Goal: Transaction & Acquisition: Download file/media

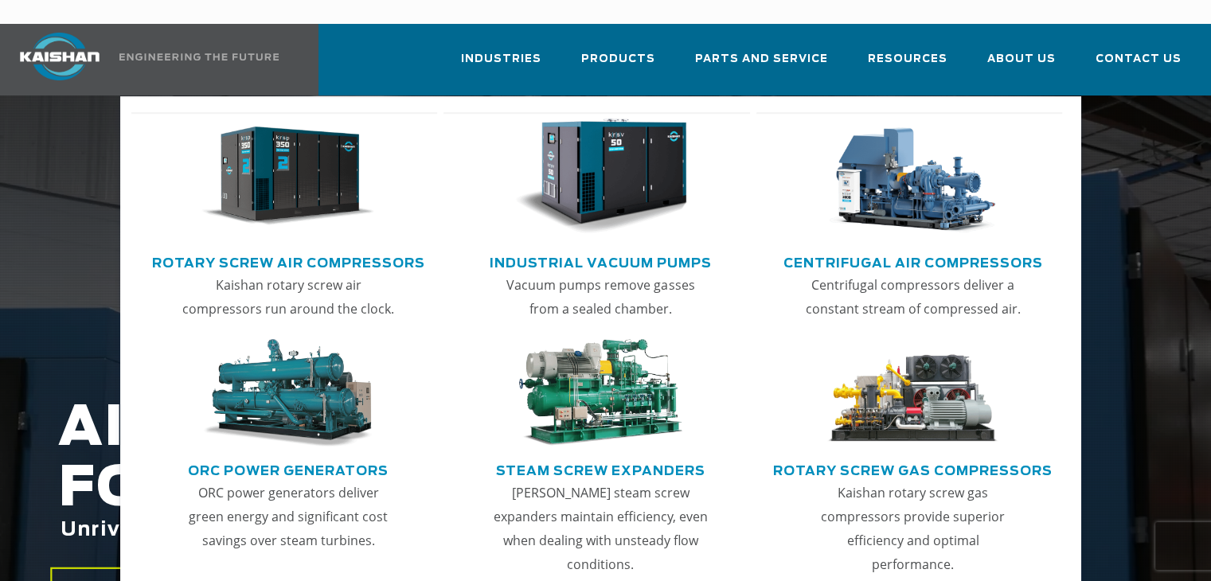
click at [303, 166] on img "Main menu" at bounding box center [288, 177] width 173 height 116
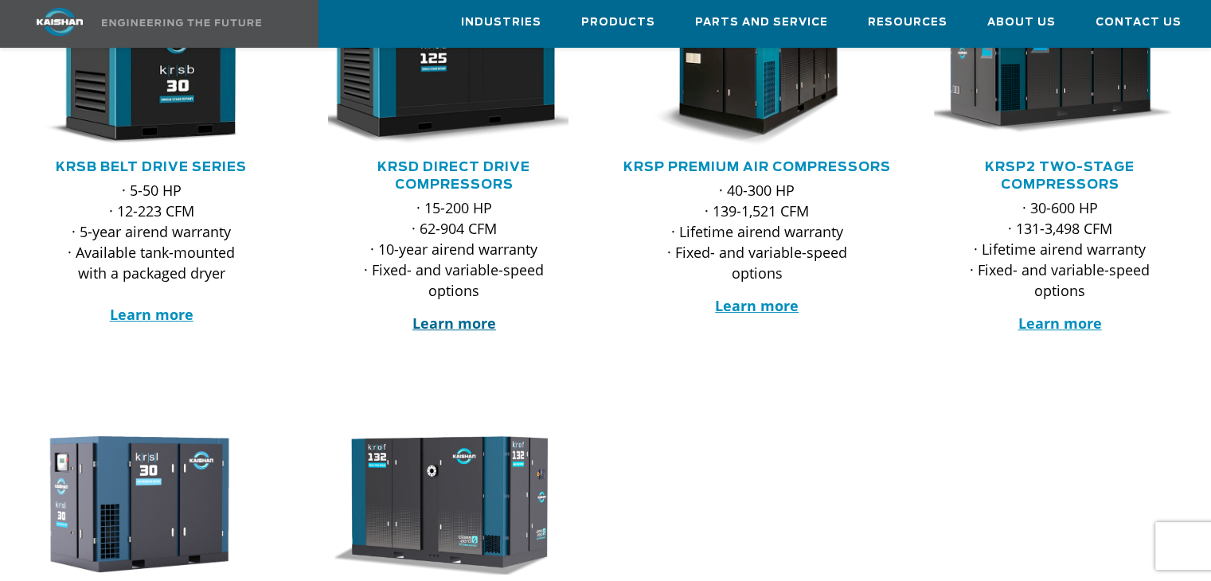
scroll to position [230, 0]
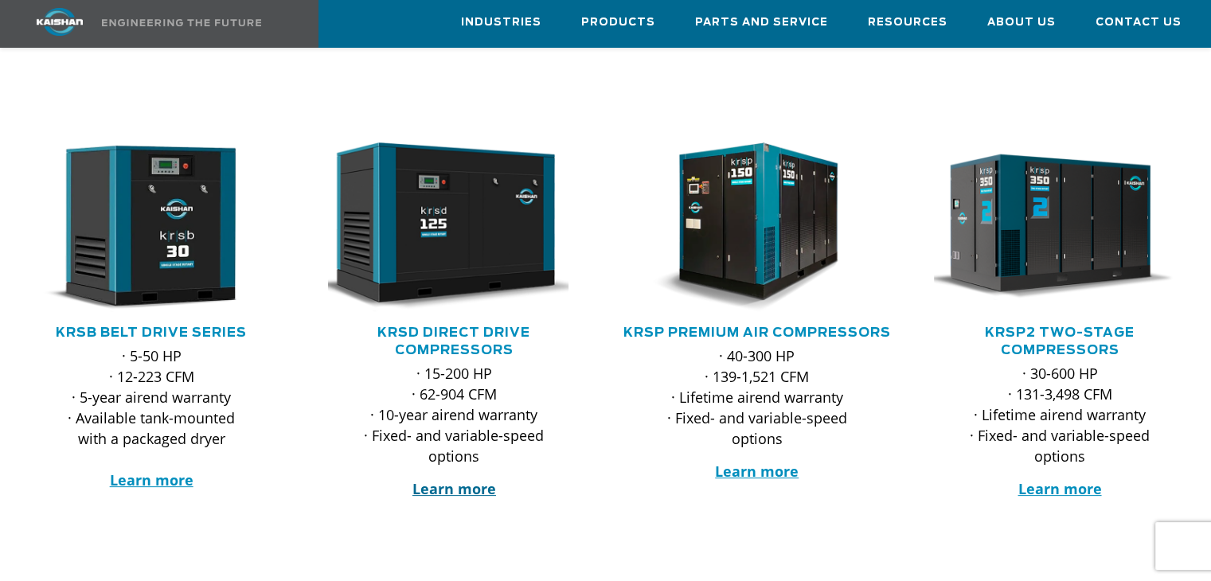
click at [463, 479] on strong "Learn more" at bounding box center [455, 488] width 84 height 19
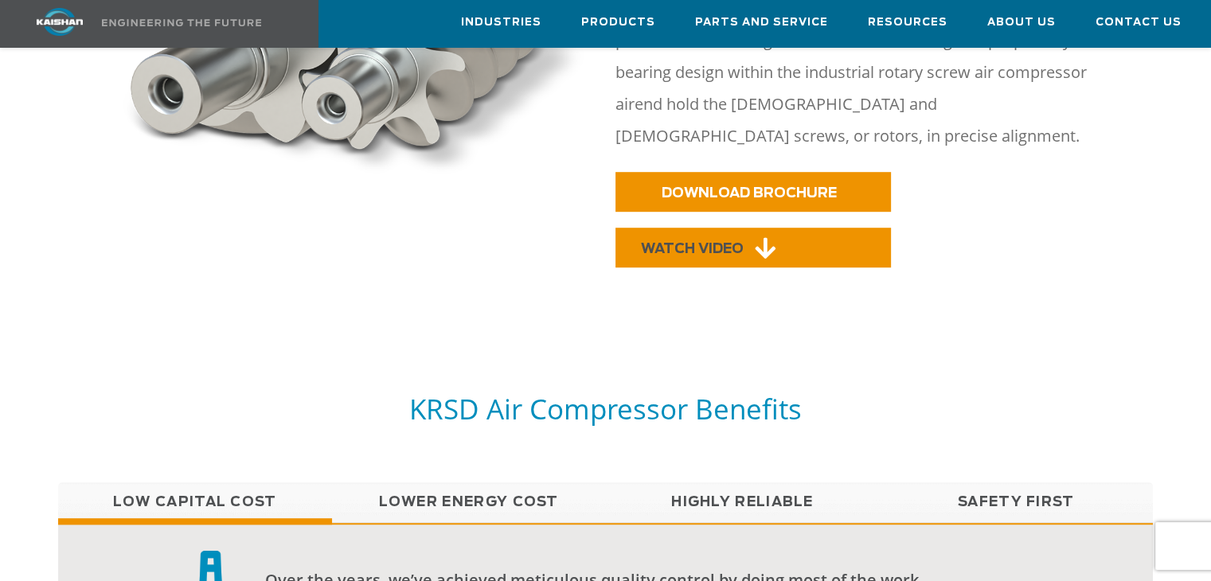
scroll to position [956, 0]
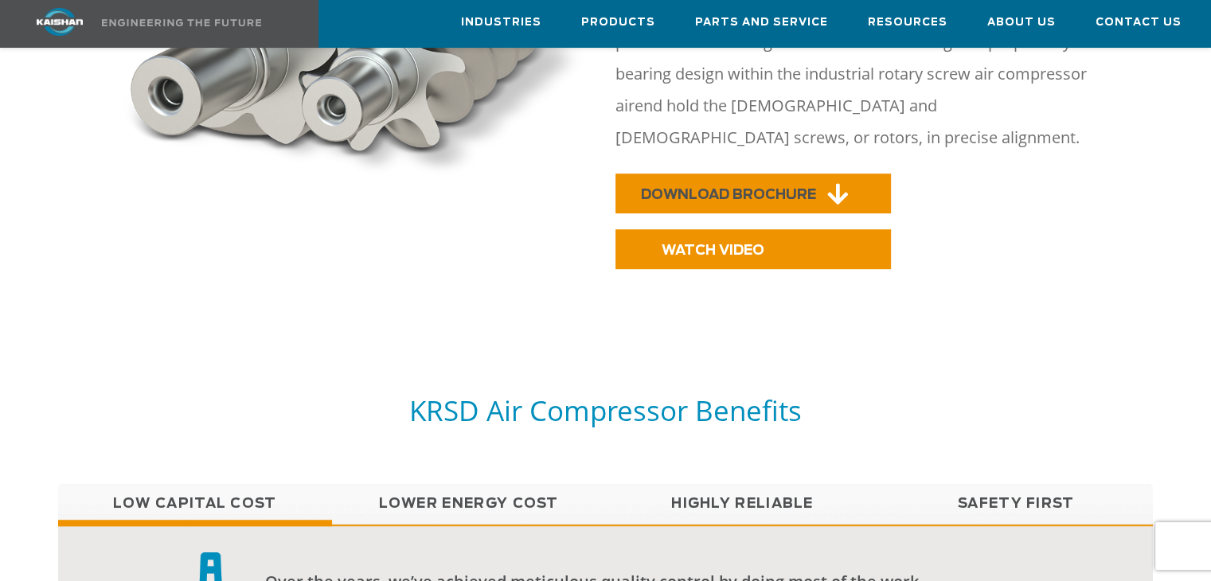
click at [758, 178] on link "DOWNLOAD BROCHURE" at bounding box center [754, 194] width 276 height 40
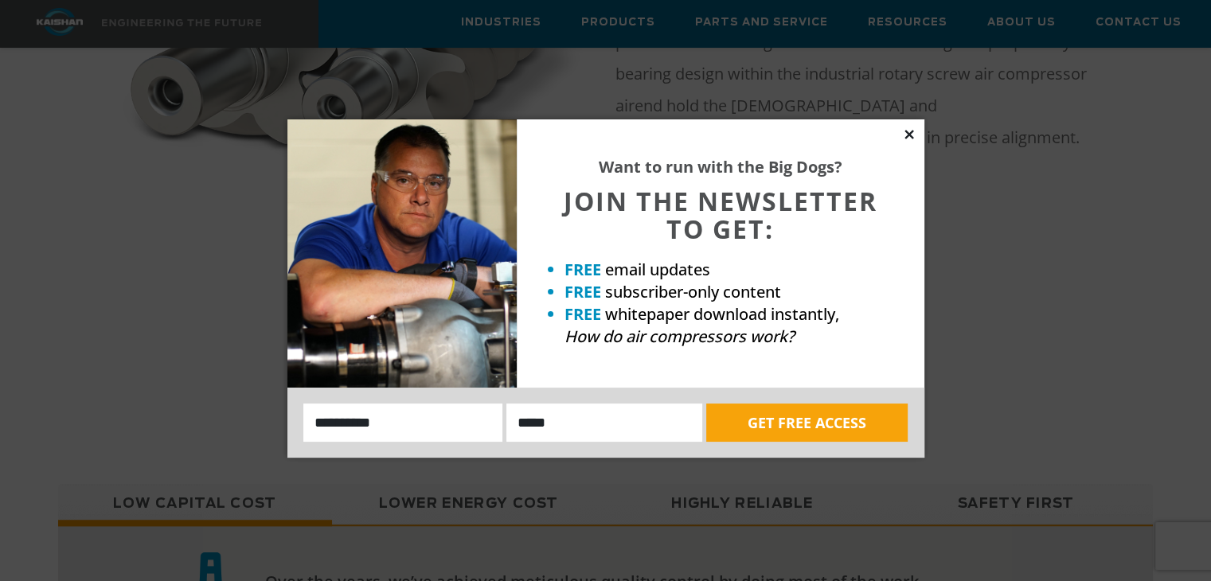
click at [907, 133] on icon at bounding box center [909, 134] width 9 height 9
